Goal: Task Accomplishment & Management: Manage account settings

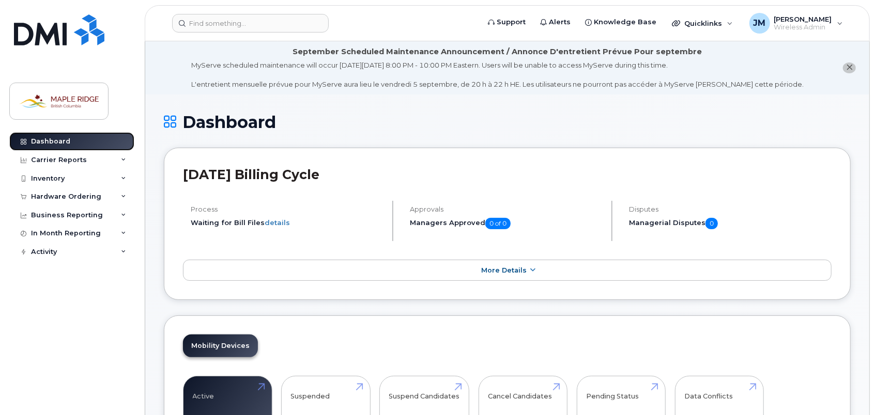
click at [84, 140] on link "Dashboard" at bounding box center [71, 141] width 125 height 19
click at [68, 179] on div "Inventory" at bounding box center [71, 178] width 125 height 19
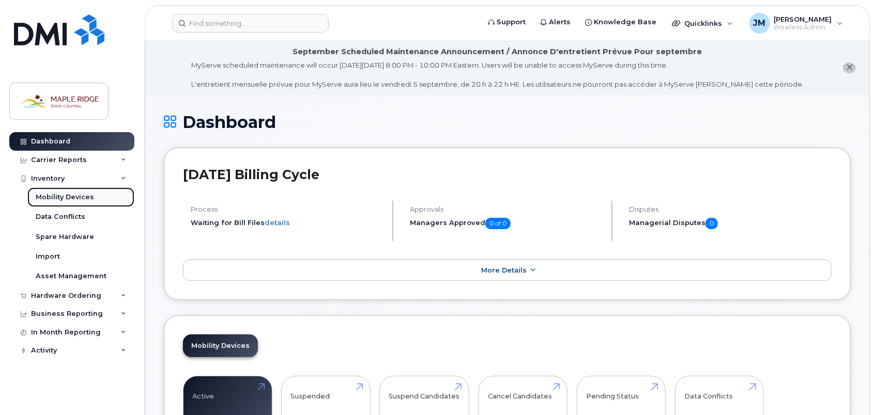
click at [71, 195] on div "Mobility Devices" at bounding box center [65, 197] width 58 height 9
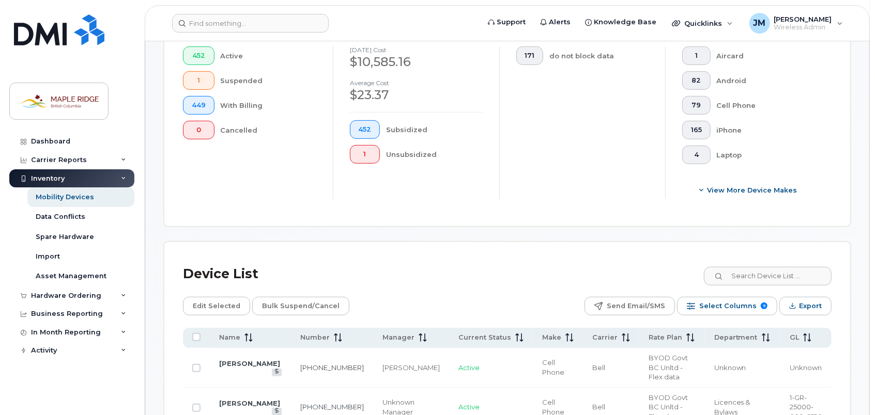
scroll to position [320, 0]
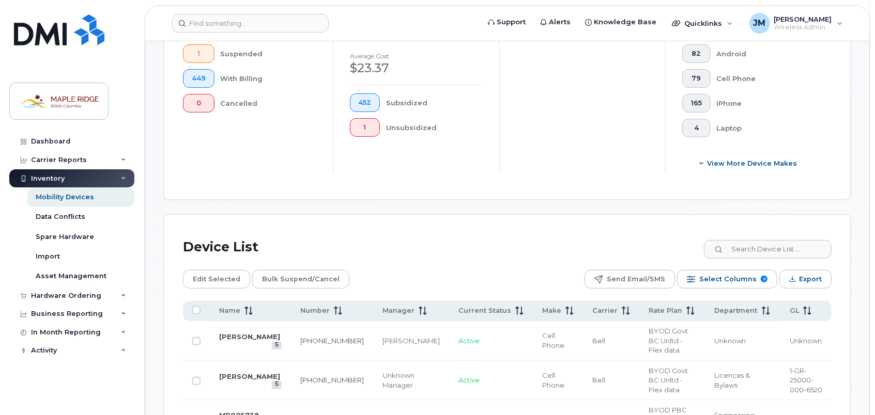
click at [752, 243] on input at bounding box center [767, 249] width 129 height 19
paste input "Ryan Vanderjagt"
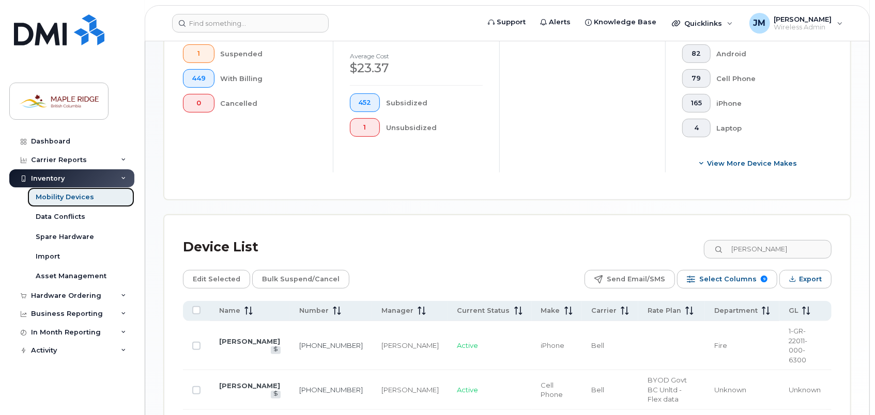
click at [74, 197] on div "Mobility Devices" at bounding box center [65, 197] width 58 height 9
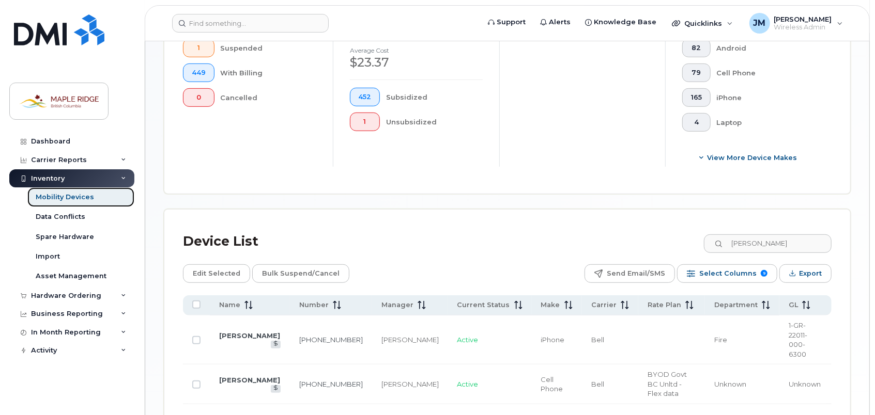
scroll to position [378, 0]
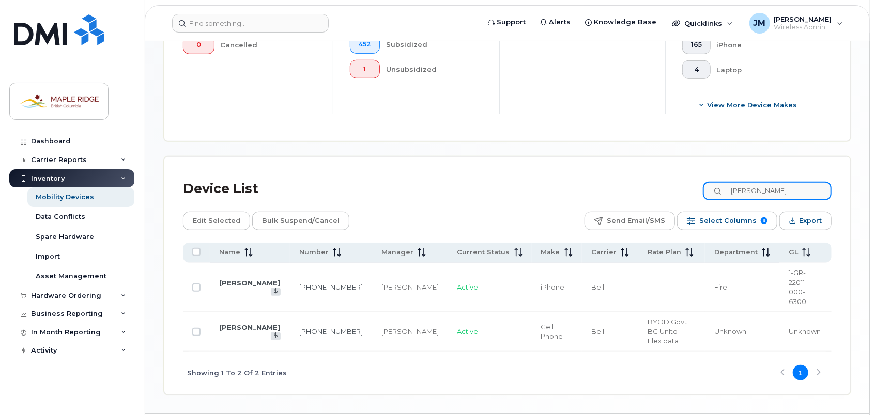
click at [771, 192] on input "Ryan Vanderjagt" at bounding box center [767, 191] width 129 height 19
drag, startPoint x: 803, startPoint y: 191, endPoint x: 635, endPoint y: 205, distance: 167.9
click at [635, 202] on div "Device List Ryan Vanderjagt Edit Selected Bulk Suspend/Cancel Send Email/SMS Se…" at bounding box center [507, 285] width 648 height 219
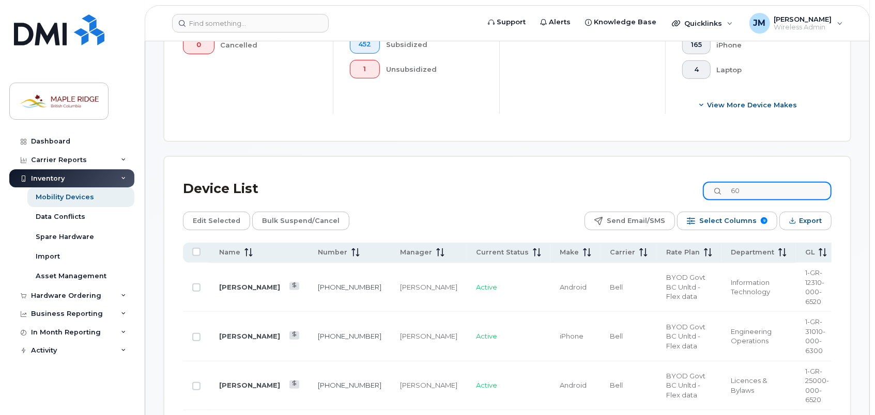
type input "6"
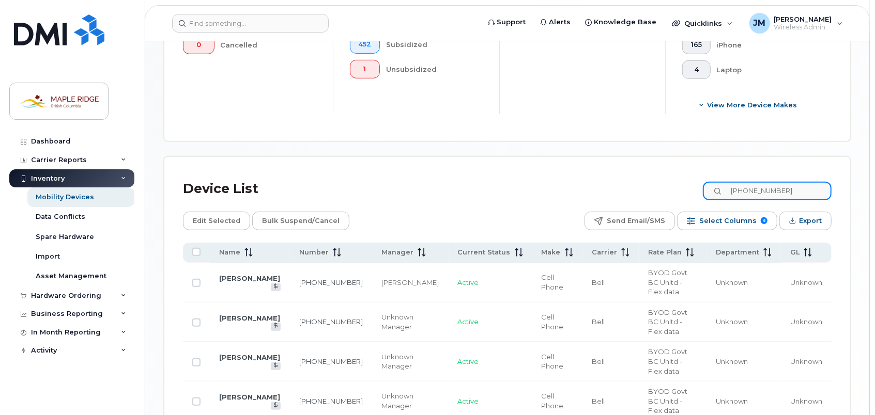
scroll to position [348, 0]
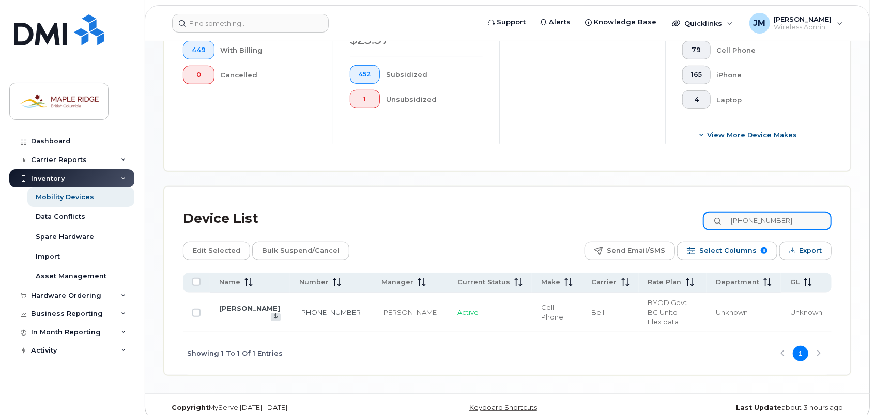
type input "236-662-2087"
drag, startPoint x: 794, startPoint y: 220, endPoint x: 710, endPoint y: 211, distance: 84.6
click at [710, 211] on div "Device List 236-662-2087" at bounding box center [507, 219] width 648 height 27
click at [262, 304] on link "Ryan Vanderjagt" at bounding box center [249, 308] width 61 height 8
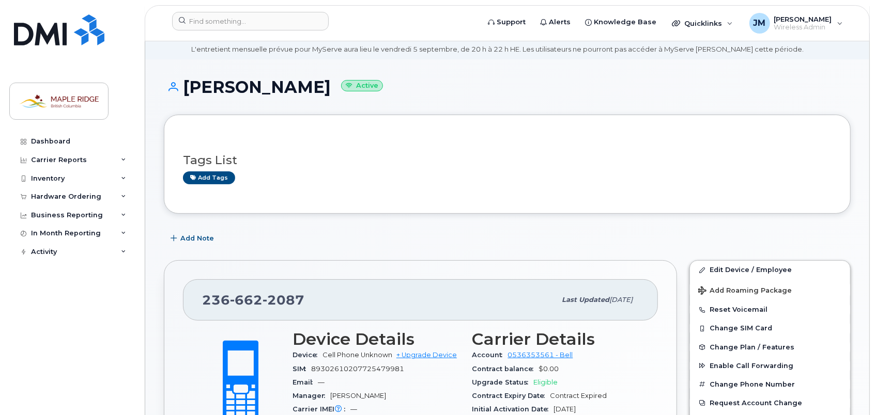
scroll to position [52, 0]
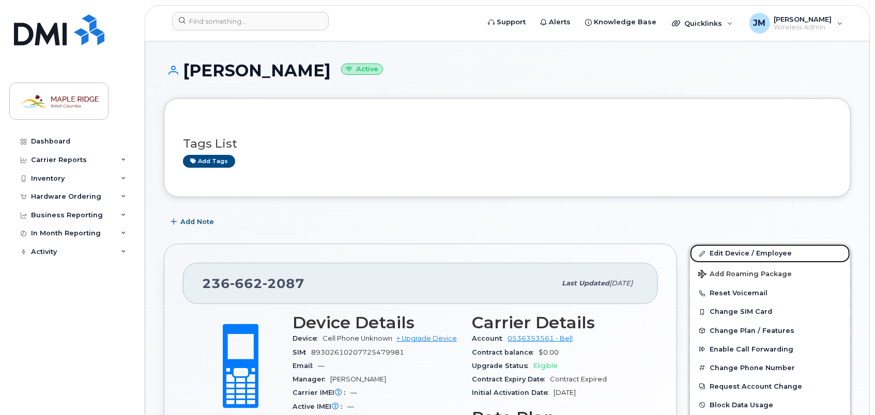
click at [735, 253] on link "Edit Device / Employee" at bounding box center [770, 253] width 160 height 19
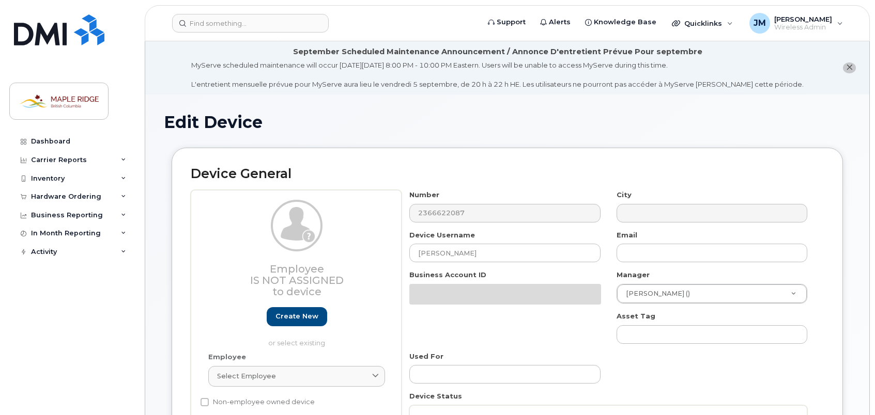
select select "4795481"
select select "4795482"
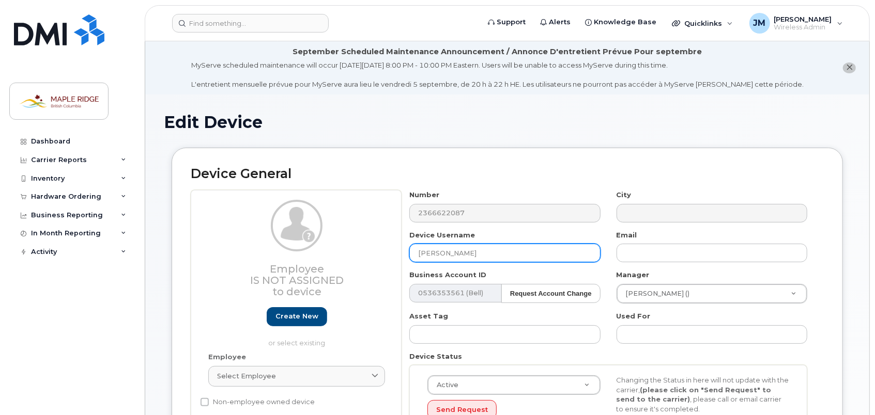
drag, startPoint x: 485, startPoint y: 254, endPoint x: 394, endPoint y: 251, distance: 91.0
click at [385, 248] on div "Employee Is not assigned to device Create new or select existing Employee Selec…" at bounding box center [507, 320] width 633 height 261
paste input "obert Bruce"
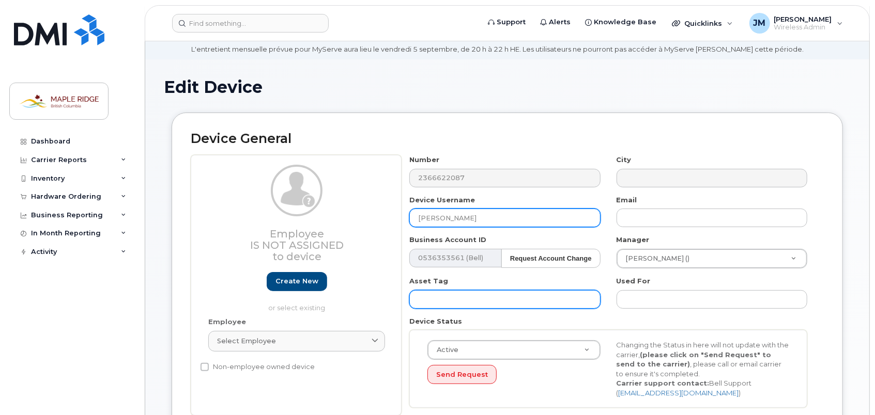
scroll to position [52, 0]
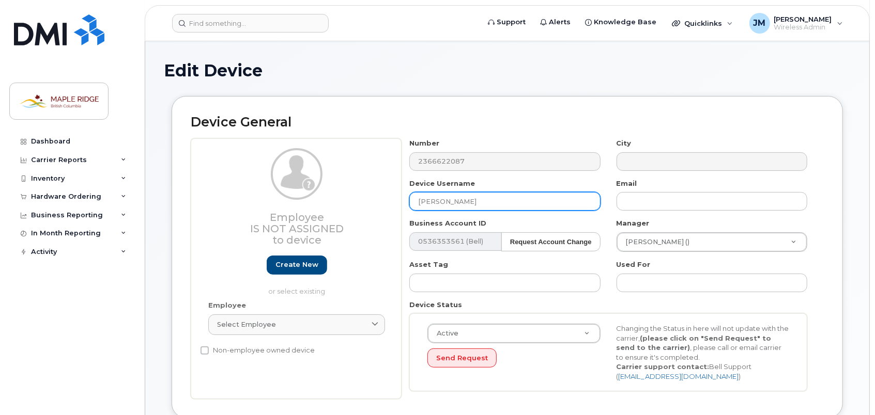
type input "[PERSON_NAME]"
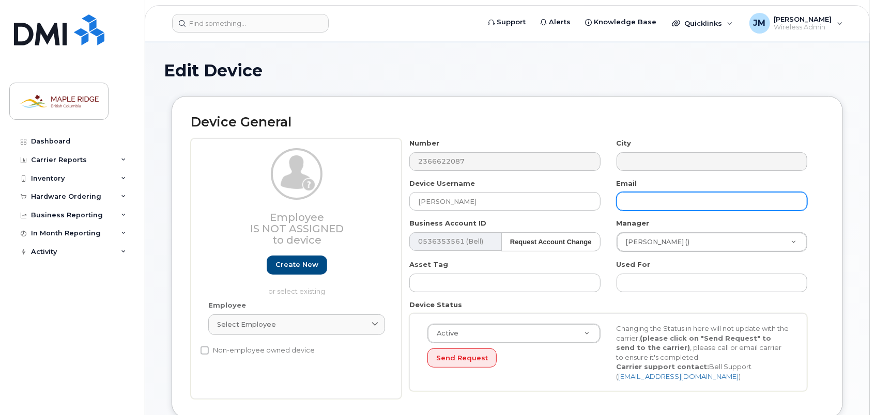
click at [660, 204] on input "text" at bounding box center [711, 201] width 191 height 19
paste input "[EMAIL_ADDRESS][DOMAIN_NAME]"
type input "[EMAIL_ADDRESS][DOMAIN_NAME]"
click at [525, 264] on div "Asset Tag" at bounding box center [504, 276] width 207 height 33
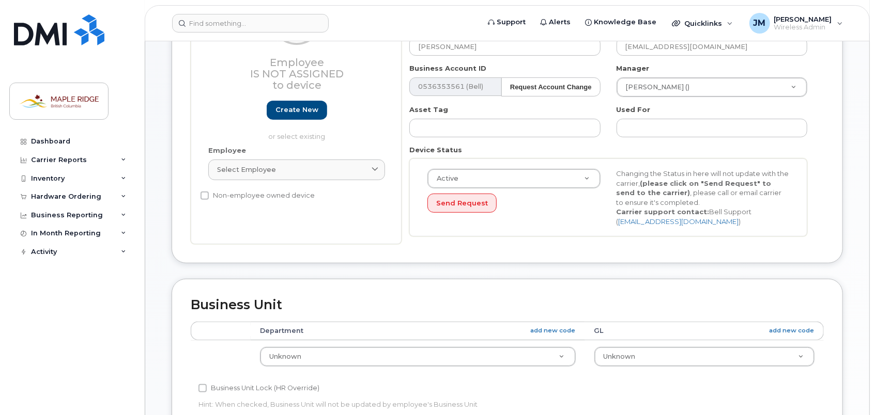
scroll to position [258, 0]
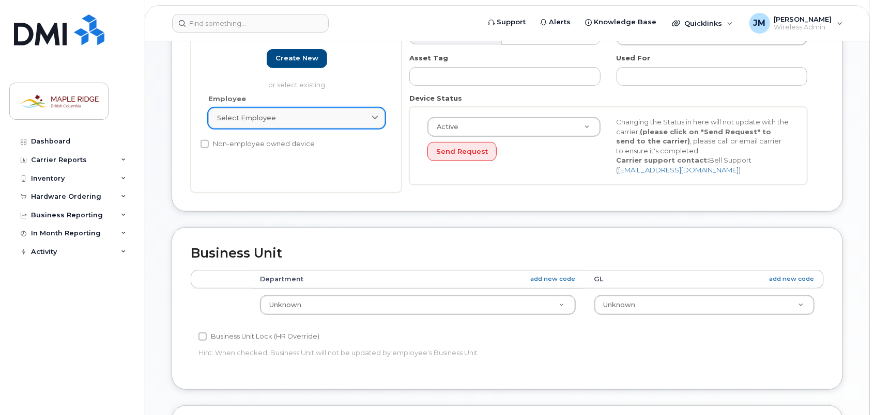
click at [284, 115] on div "Select employee" at bounding box center [296, 118] width 159 height 10
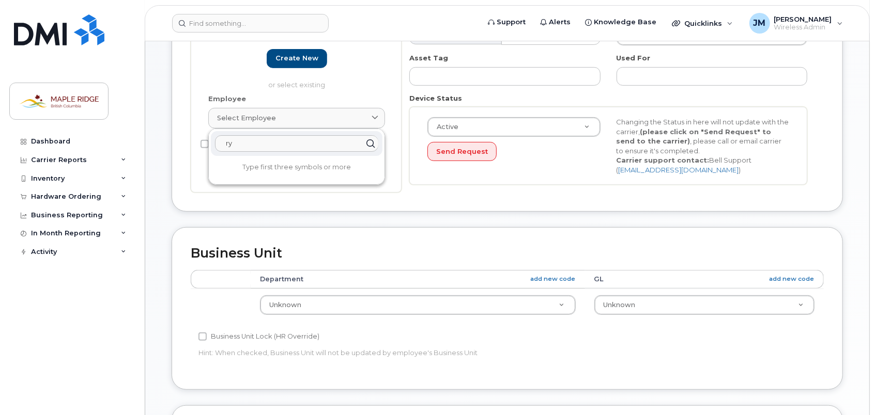
type input "r"
click at [615, 229] on div "Business Unit Accounting Categories Rules Department add new code GL add new co…" at bounding box center [506, 308] width 671 height 162
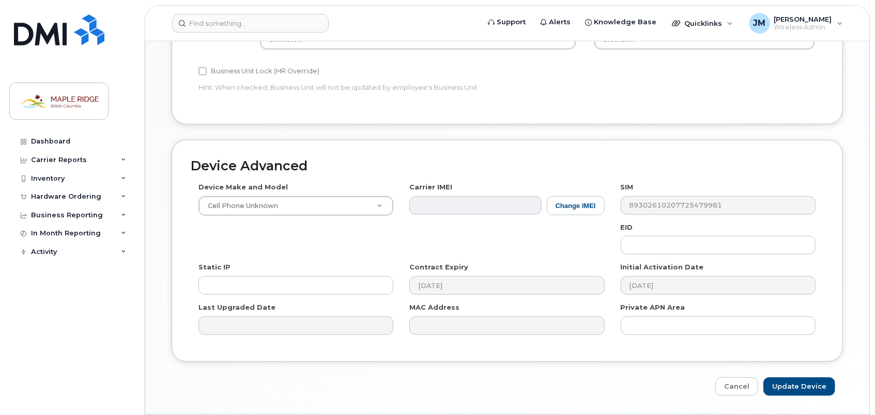
scroll to position [553, 0]
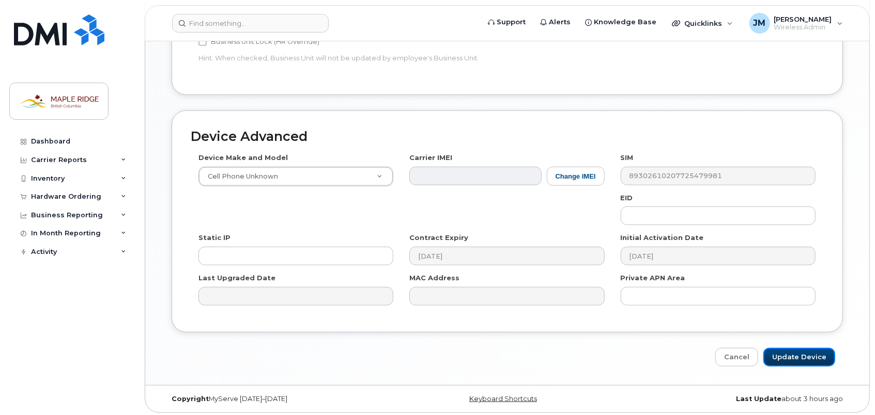
drag, startPoint x: 809, startPoint y: 354, endPoint x: 404, endPoint y: 221, distance: 426.4
click at [809, 354] on input "Update Device" at bounding box center [799, 357] width 72 height 19
type input "Saving..."
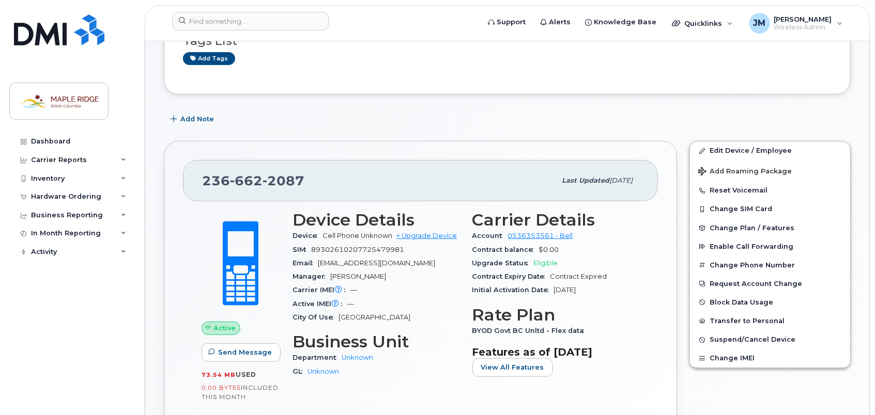
scroll to position [155, 0]
click at [755, 189] on button "Reset Voicemail" at bounding box center [770, 190] width 160 height 19
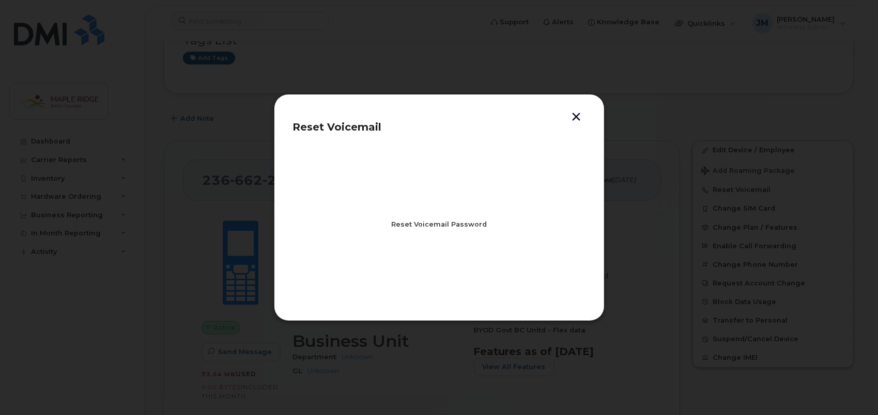
drag, startPoint x: 436, startPoint y: 229, endPoint x: 435, endPoint y: 224, distance: 5.8
click at [436, 229] on button "Reset Voicemail Password" at bounding box center [438, 224] width 113 height 19
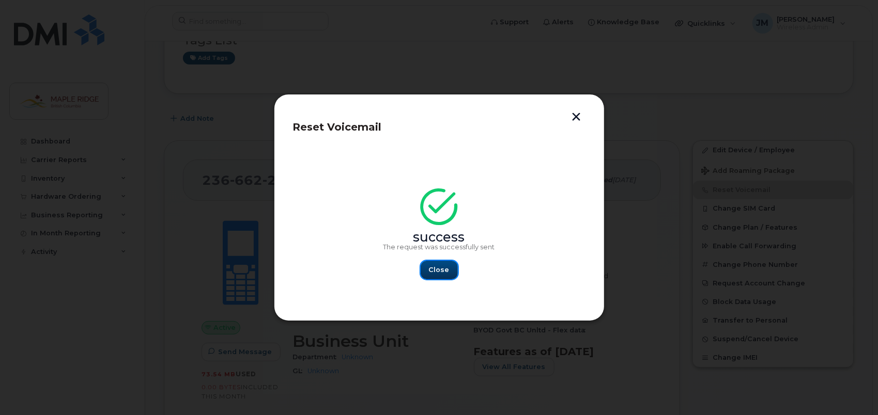
click at [441, 267] on span "Close" at bounding box center [439, 270] width 21 height 10
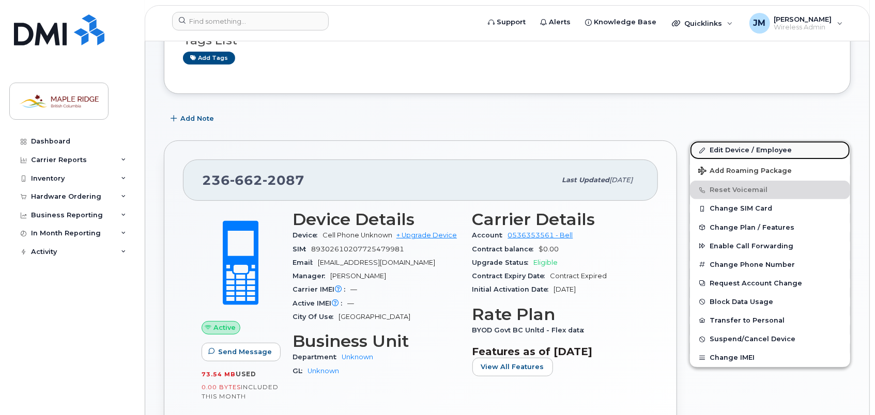
click at [740, 149] on link "Edit Device / Employee" at bounding box center [770, 150] width 160 height 19
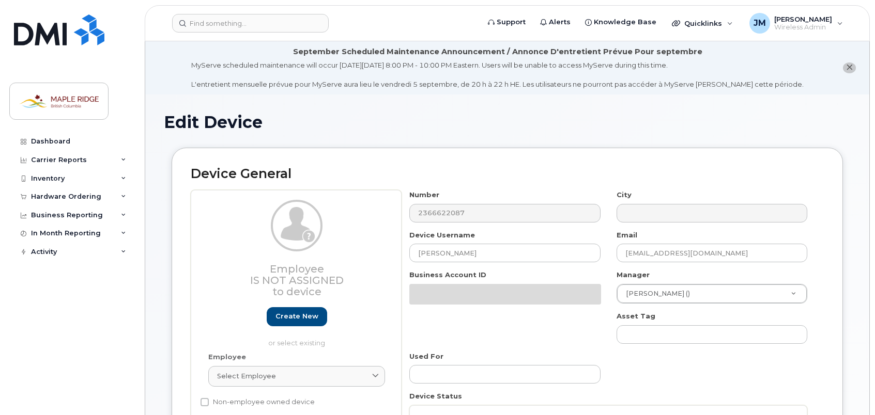
select select "4795481"
select select "4795482"
